Goal: Transaction & Acquisition: Purchase product/service

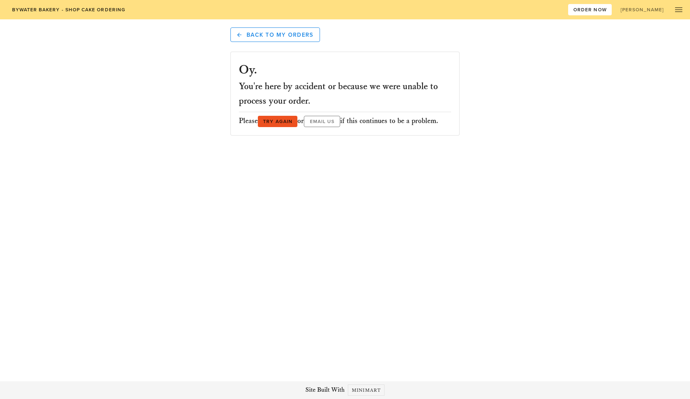
click at [274, 119] on span "try again" at bounding box center [278, 122] width 30 height 6
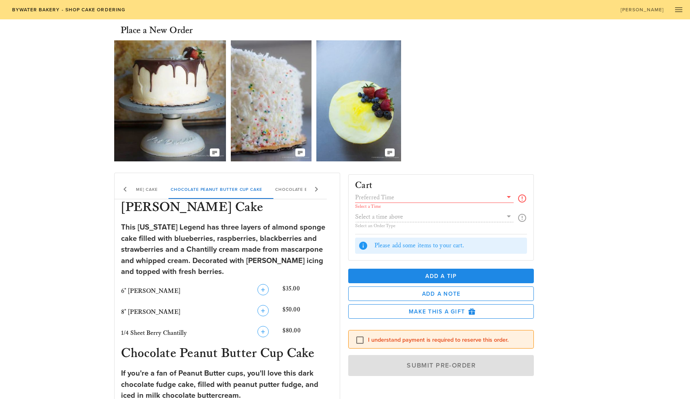
click at [126, 189] on icon at bounding box center [125, 190] width 10 height 10
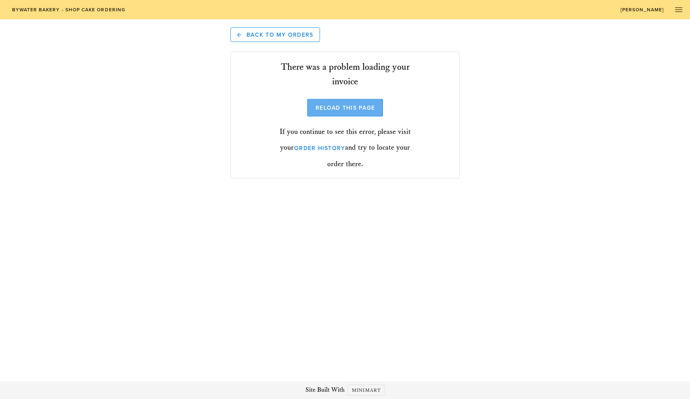
click at [354, 108] on span "Reload this Page" at bounding box center [345, 108] width 60 height 7
click at [293, 33] on span "Back to My Orders" at bounding box center [275, 34] width 76 height 7
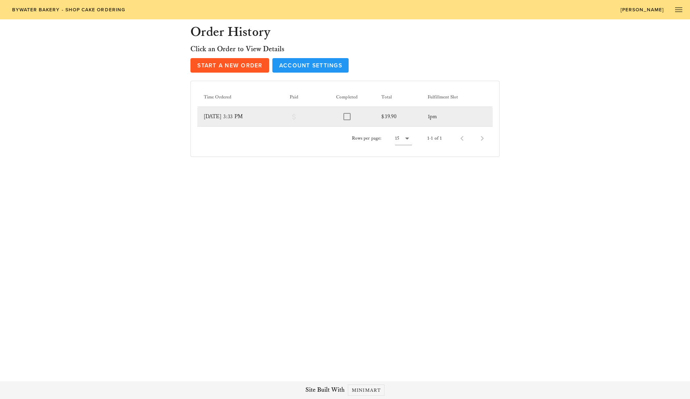
click at [232, 117] on td "[DATE] 3:33 PM" at bounding box center [240, 116] width 86 height 19
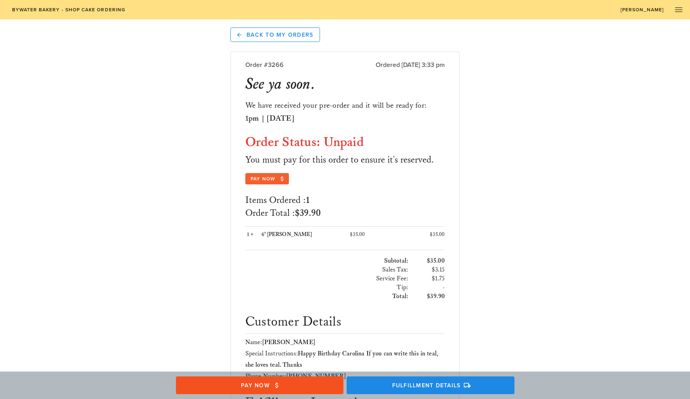
click at [258, 178] on span "Pay Now" at bounding box center [267, 178] width 34 height 7
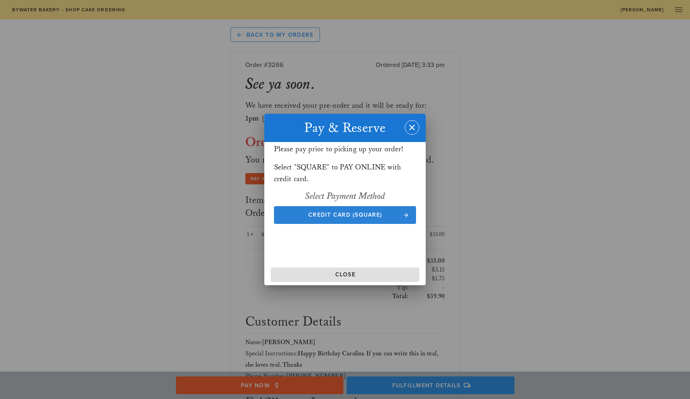
click at [326, 212] on span "Credit Card (Square)" at bounding box center [345, 215] width 126 height 7
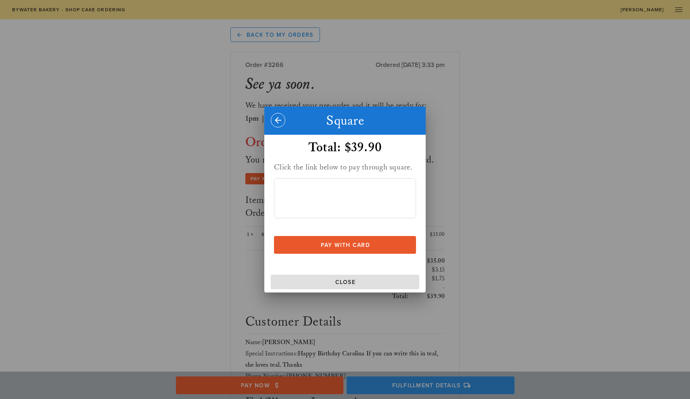
click at [352, 244] on span "Pay With Card" at bounding box center [345, 245] width 126 height 7
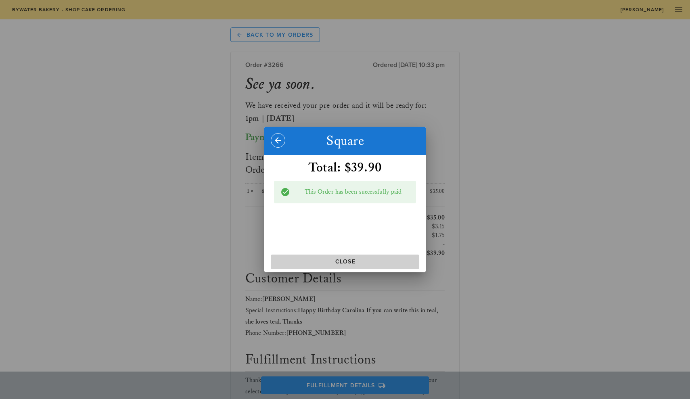
click at [351, 260] on span "Close" at bounding box center [345, 261] width 142 height 7
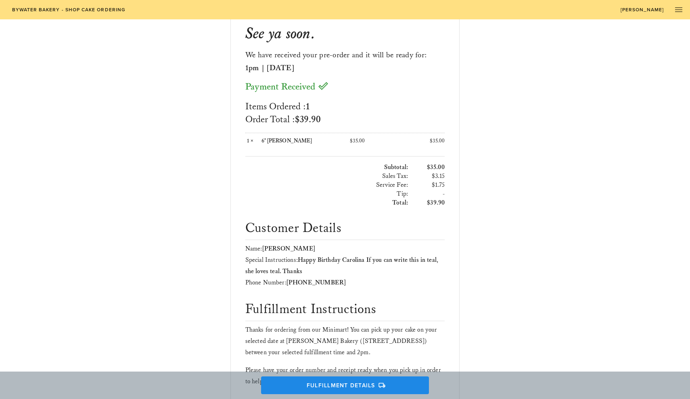
scroll to position [46, 0]
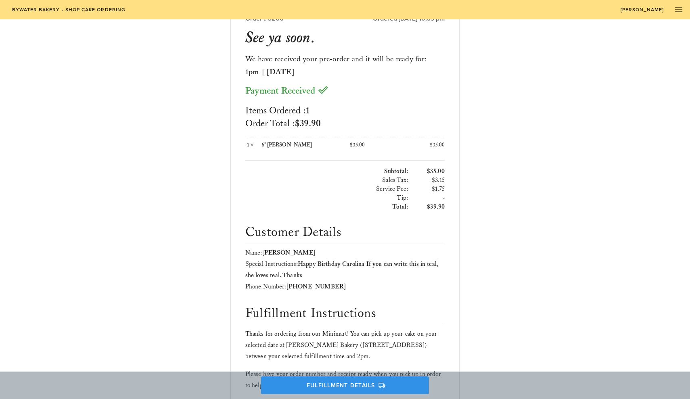
click at [367, 385] on span "Fulfillment Details" at bounding box center [345, 385] width 152 height 7
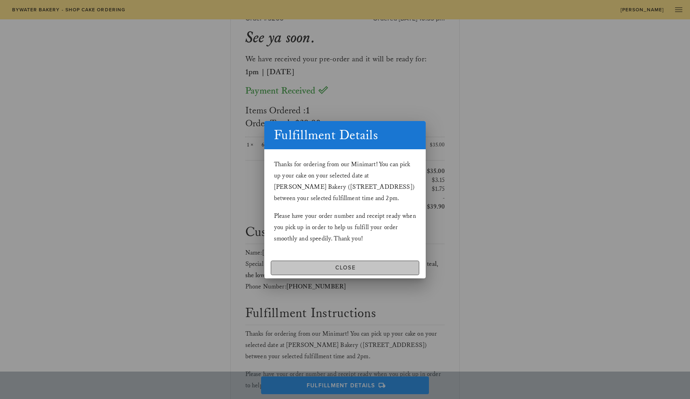
click at [375, 262] on button "Close" at bounding box center [345, 268] width 149 height 15
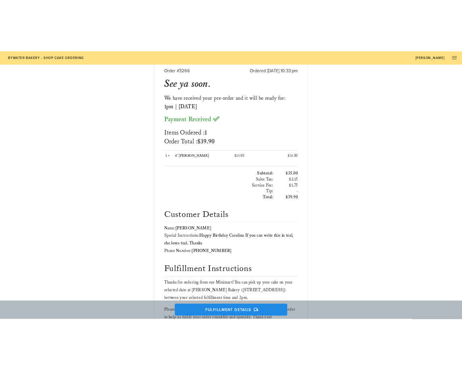
scroll to position [35, 0]
